Goal: Task Accomplishment & Management: Complete application form

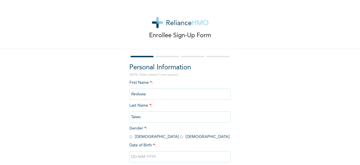
click at [175, 96] on input "Ifeoluwa" at bounding box center [180, 93] width 101 height 11
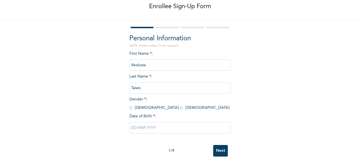
scroll to position [34, 0]
click at [127, 101] on div "Personal Information NOTE: Fields marked (*) are required First Name * : Ifeolu…" at bounding box center [180, 92] width 113 height 145
click at [130, 103] on span "Gender * : [DEMOGRAPHIC_DATA] [DEMOGRAPHIC_DATA]" at bounding box center [180, 103] width 100 height 12
click at [130, 105] on input "radio" at bounding box center [131, 107] width 3 height 5
radio input "true"
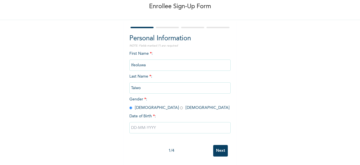
click at [138, 122] on input "text" at bounding box center [180, 127] width 101 height 11
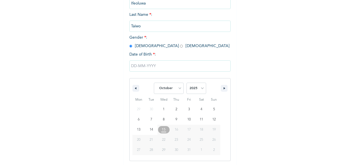
scroll to position [92, 0]
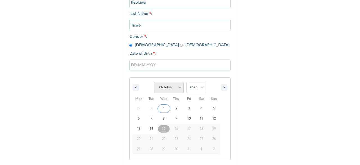
click at [172, 88] on select "January February March April May June July August September October November De…" at bounding box center [169, 87] width 30 height 11
select select "5"
click at [154, 82] on select "January February March April May June July August September October November De…" at bounding box center [169, 87] width 30 height 11
type input "[DATE]"
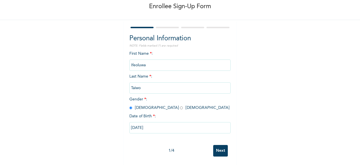
scroll to position [34, 0]
click at [175, 126] on input "[DATE]" at bounding box center [180, 127] width 101 height 11
select select "5"
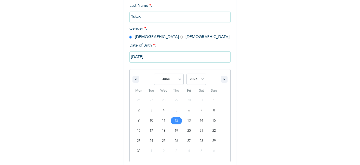
scroll to position [102, 0]
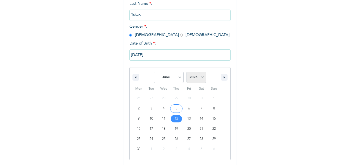
click at [196, 79] on select "2025 2024 2023 2022 2021 2020 2019 2018 2017 2016 2015 2014 2013 2012 2011 2010…" at bounding box center [197, 77] width 20 height 11
select select "2001"
click at [187, 72] on select "2025 2024 2023 2022 2021 2020 2019 2018 2017 2016 2015 2014 2013 2012 2011 2010…" at bounding box center [197, 77] width 20 height 11
type input "[DATE]"
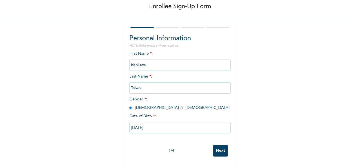
scroll to position [34, 0]
click at [220, 145] on input "Next" at bounding box center [220, 151] width 15 height 12
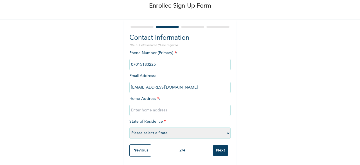
click at [157, 106] on input "text" at bounding box center [180, 109] width 101 height 11
type input "[STREET_ADDRESS]"
click at [167, 132] on select "Please select a State [PERSON_NAME] (FCT) [PERSON_NAME] Ibom [GEOGRAPHIC_DATA] …" at bounding box center [180, 132] width 101 height 11
select select "28"
click at [130, 127] on select "Please select a State [PERSON_NAME] (FCT) [PERSON_NAME] Ibom [GEOGRAPHIC_DATA] …" at bounding box center [180, 132] width 101 height 11
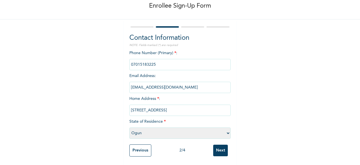
click at [216, 145] on input "Next" at bounding box center [220, 150] width 15 height 12
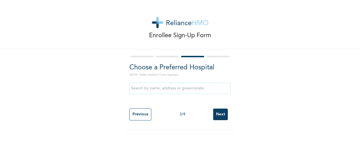
scroll to position [0, 0]
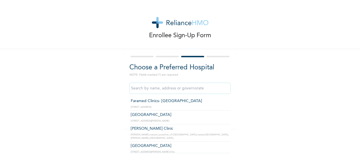
click at [176, 88] on input "text" at bounding box center [180, 88] width 101 height 11
click at [180, 87] on input "text" at bounding box center [180, 88] width 101 height 11
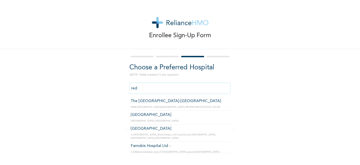
type input "The [GEOGRAPHIC_DATA]-[GEOGRAPHIC_DATA]"
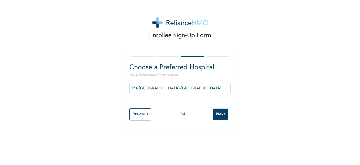
click at [221, 112] on input "Next" at bounding box center [220, 114] width 15 height 12
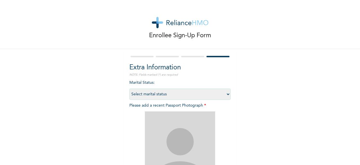
click at [168, 94] on select "Select marital status [DEMOGRAPHIC_DATA] Married [DEMOGRAPHIC_DATA] Widow/[DEMO…" at bounding box center [180, 93] width 101 height 11
select select "1"
click at [130, 88] on select "Select marital status [DEMOGRAPHIC_DATA] Married [DEMOGRAPHIC_DATA] Widow/[DEMO…" at bounding box center [180, 93] width 101 height 11
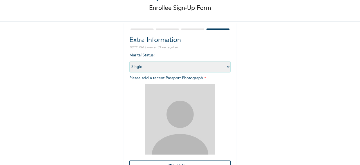
scroll to position [82, 0]
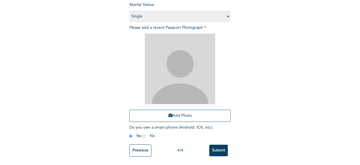
click at [164, 86] on img at bounding box center [180, 69] width 70 height 70
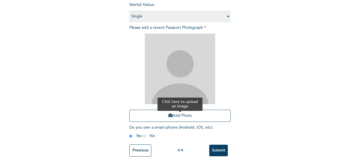
click at [169, 113] on icon "button" at bounding box center [171, 115] width 4 height 4
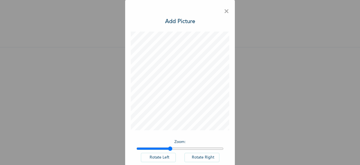
drag, startPoint x: 144, startPoint y: 147, endPoint x: 173, endPoint y: 146, distance: 29.0
click at [173, 146] on input "range" at bounding box center [180, 148] width 87 height 5
drag, startPoint x: 171, startPoint y: 148, endPoint x: 189, endPoint y: 149, distance: 17.5
click at [189, 149] on input "range" at bounding box center [180, 148] width 87 height 5
drag, startPoint x: 191, startPoint y: 147, endPoint x: 203, endPoint y: 148, distance: 11.7
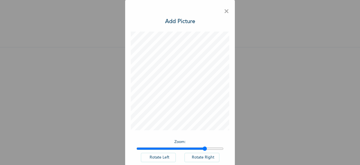
click at [203, 148] on input "range" at bounding box center [180, 148] width 87 height 5
drag, startPoint x: 206, startPoint y: 147, endPoint x: 217, endPoint y: 150, distance: 11.3
type input "1.97"
click at [217, 150] on input "range" at bounding box center [180, 148] width 87 height 5
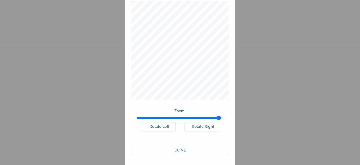
scroll to position [32, 0]
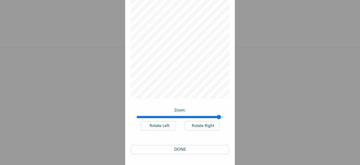
click at [184, 151] on button "DONE" at bounding box center [180, 149] width 99 height 9
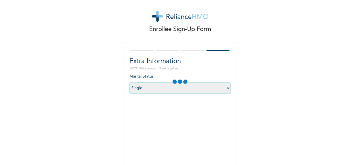
scroll to position [53, 0]
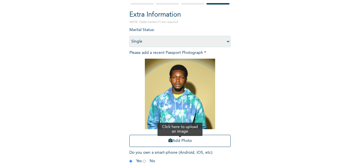
click at [181, 136] on button "Add Photo" at bounding box center [180, 141] width 101 height 12
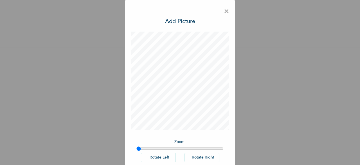
drag, startPoint x: 164, startPoint y: 151, endPoint x: 175, endPoint y: 151, distance: 10.4
click at [175, 151] on div "Zoom : Rotate Left Rotate Right" at bounding box center [180, 153] width 99 height 35
drag, startPoint x: 175, startPoint y: 148, endPoint x: 200, endPoint y: 149, distance: 25.1
click at [200, 149] on input "range" at bounding box center [180, 148] width 87 height 5
drag, startPoint x: 199, startPoint y: 146, endPoint x: 209, endPoint y: 141, distance: 11.0
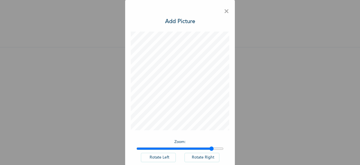
type input "1.88"
click at [210, 146] on input "range" at bounding box center [180, 148] width 87 height 5
click at [240, 103] on div "× Add Picture Zoom : Rotate Left Rotate Right DONE" at bounding box center [180, 82] width 360 height 165
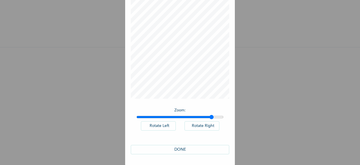
click at [181, 147] on button "DONE" at bounding box center [180, 149] width 99 height 9
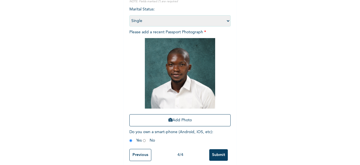
scroll to position [82, 0]
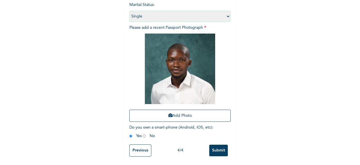
click at [213, 145] on input "Submit" at bounding box center [218, 150] width 19 height 12
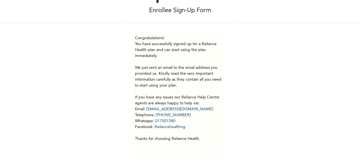
scroll to position [0, 0]
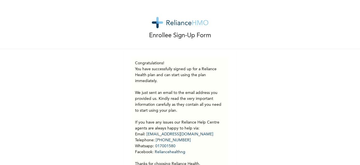
click at [200, 96] on p "You have successfully signed up for a Reliance Health plan and can start using …" at bounding box center [180, 116] width 90 height 101
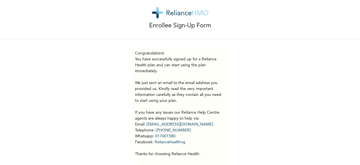
scroll to position [1, 0]
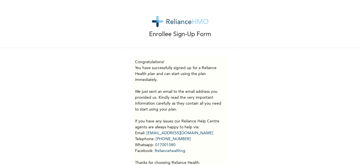
click at [200, 94] on p "You have successfully signed up for a Reliance Health plan and can start using …" at bounding box center [180, 115] width 90 height 101
